Goal: Task Accomplishment & Management: Manage account settings

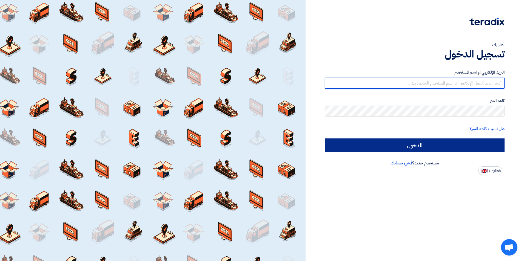
type input "[PERSON_NAME][EMAIL_ADDRESS][PERSON_NAME][DOMAIN_NAME]"
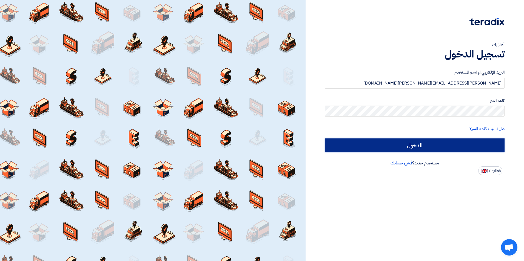
click at [372, 143] on input "الدخول" at bounding box center [414, 146] width 179 height 14
type input "Sign in"
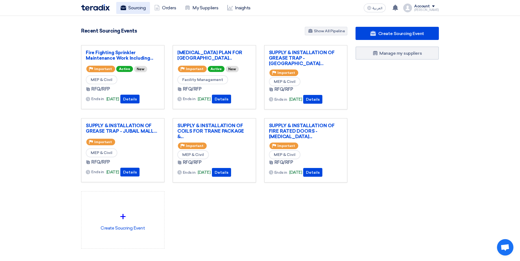
click at [125, 5] on icon at bounding box center [123, 7] width 5 height 5
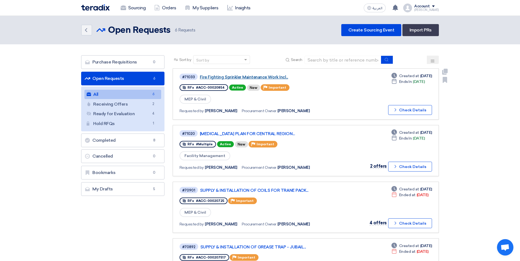
click at [255, 75] on link "Fire Fighting Sprinkler Maintenance Work Incl..." at bounding box center [268, 77] width 137 height 5
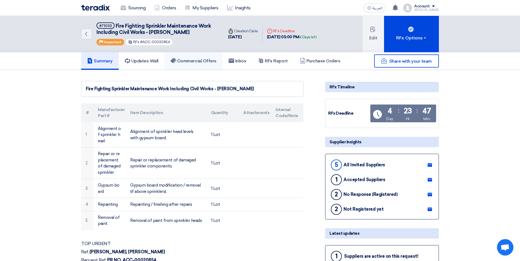
click at [220, 59] on link "Commercial Offers" at bounding box center [193, 61] width 58 height 18
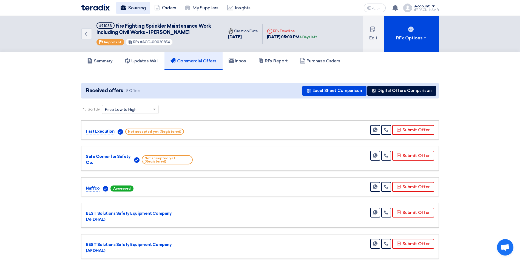
click at [141, 6] on link "Sourcing" at bounding box center [133, 8] width 34 height 12
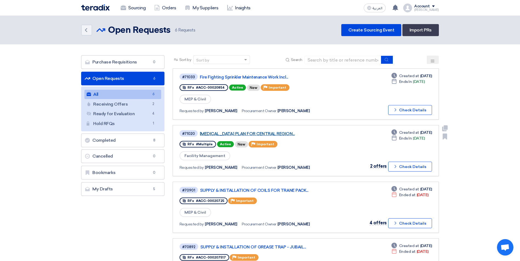
click at [221, 132] on link "[MEDICAL_DATA] PLAN FOR CENTRAL REGION..." at bounding box center [268, 133] width 137 height 5
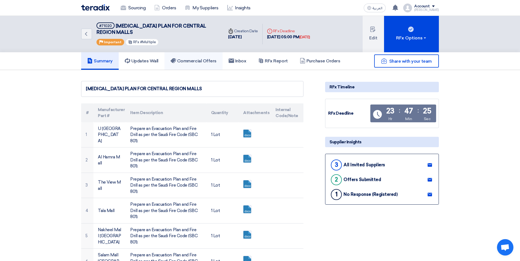
click at [191, 57] on link "Commercial Offers" at bounding box center [193, 61] width 58 height 18
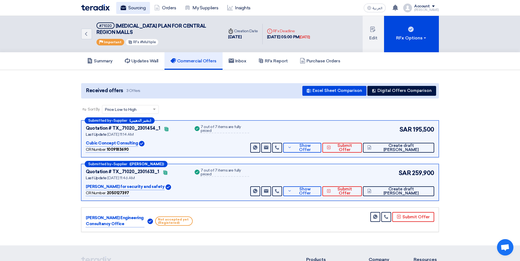
click at [130, 7] on link "Sourcing" at bounding box center [133, 8] width 34 height 12
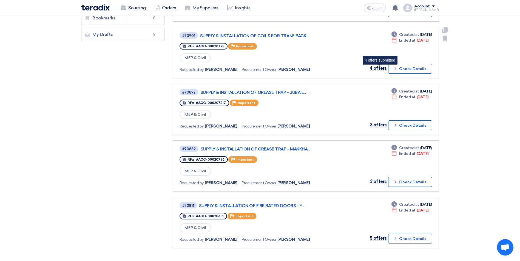
scroll to position [164, 0]
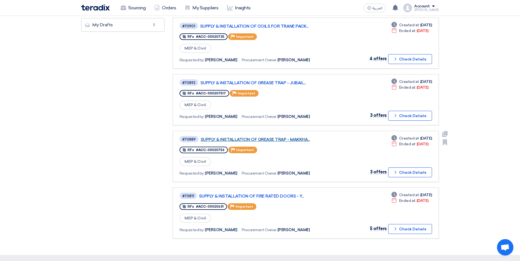
click at [275, 139] on link "SUPPLY & INSTALLATION OF GREASE TRAP - MAKKHA..." at bounding box center [269, 139] width 137 height 5
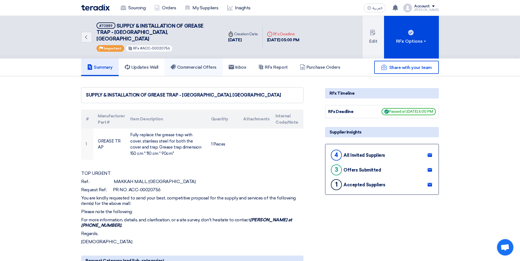
click at [193, 65] on h5 "Commercial Offers" at bounding box center [193, 67] width 46 height 5
